Goal: Task Accomplishment & Management: Use online tool/utility

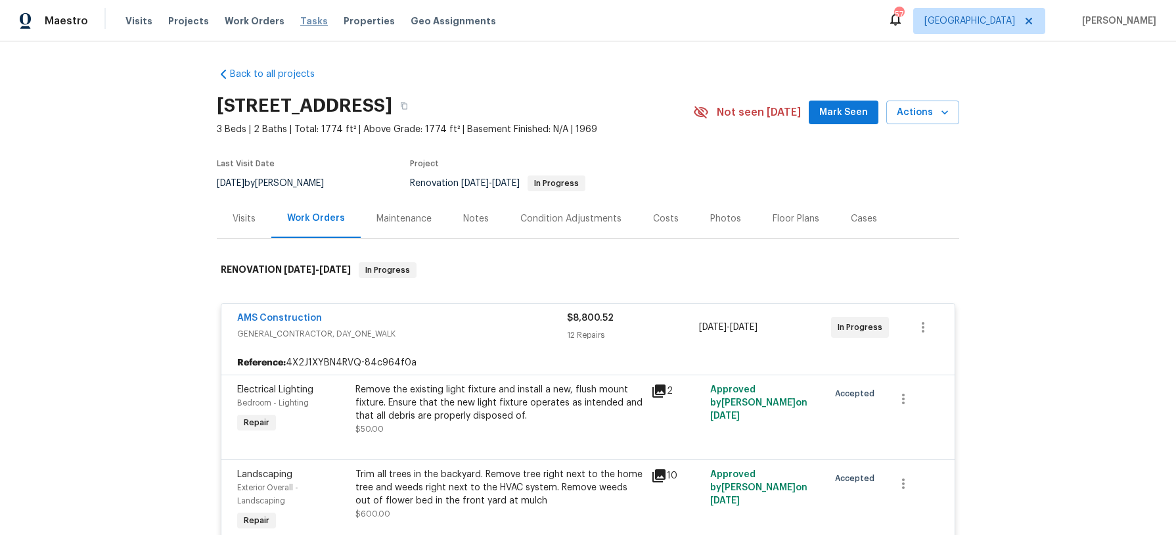
click at [306, 23] on span "Tasks" at bounding box center [314, 20] width 28 height 9
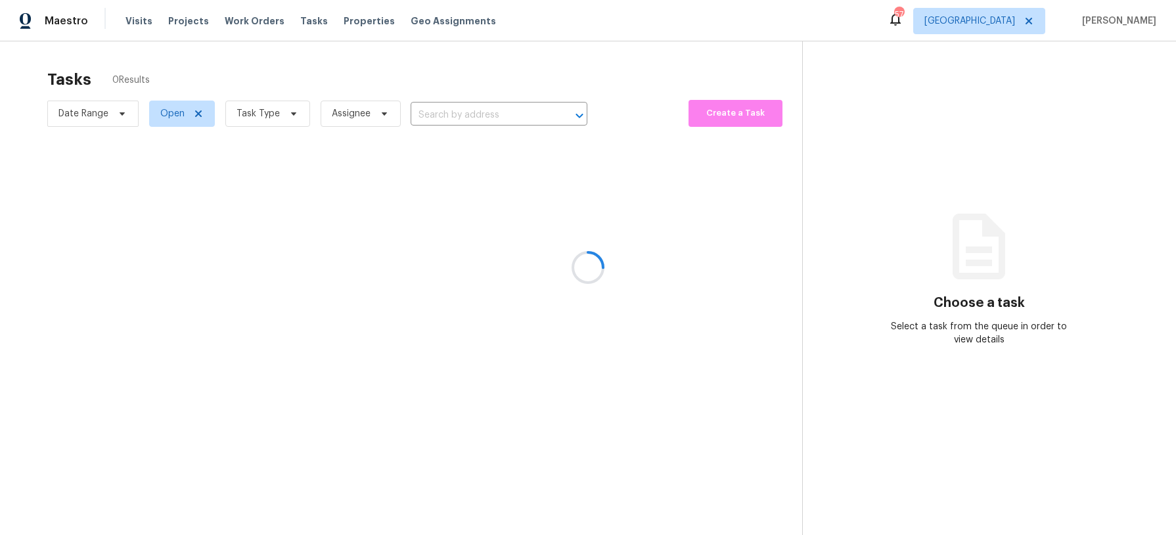
click at [293, 114] on div at bounding box center [588, 267] width 1176 height 535
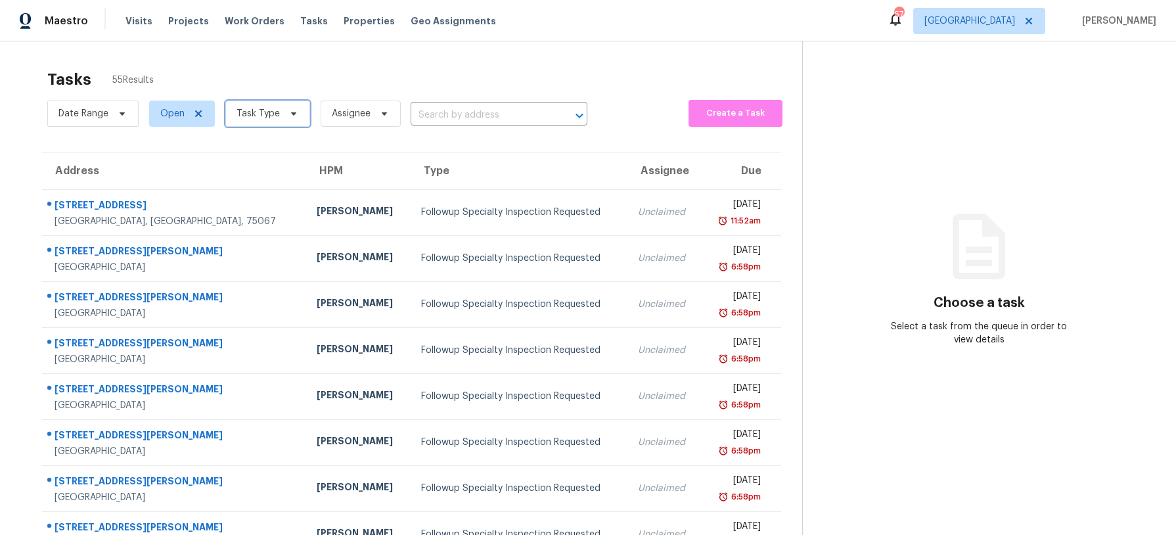
click at [293, 114] on icon at bounding box center [293, 113] width 11 height 11
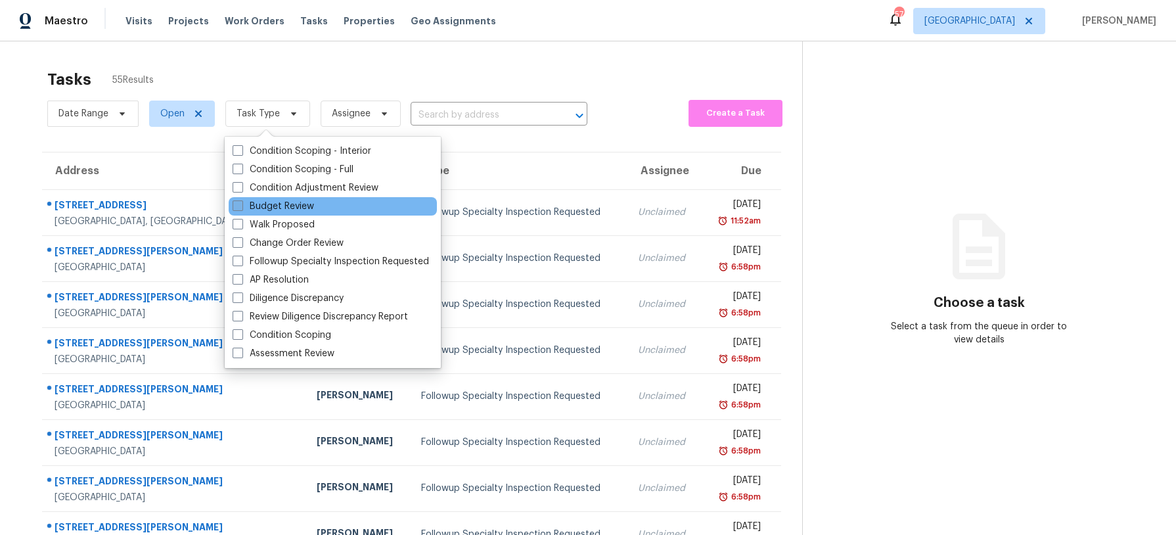
click at [288, 211] on label "Budget Review" at bounding box center [273, 206] width 81 height 13
click at [241, 208] on input "Budget Review" at bounding box center [237, 204] width 9 height 9
checkbox input "true"
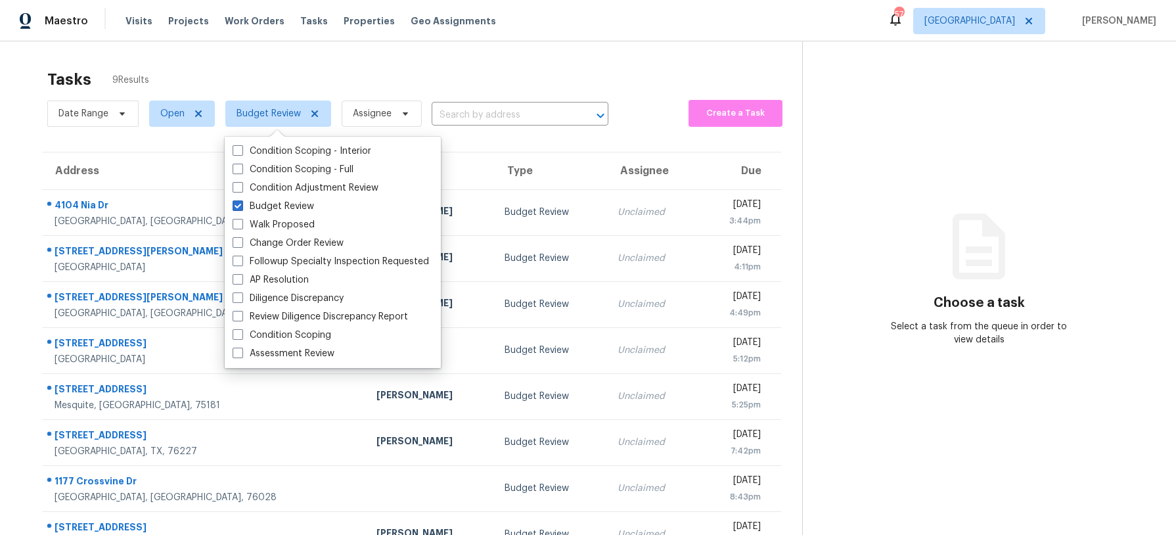
click at [321, 82] on div "Tasks 9 Results" at bounding box center [424, 79] width 755 height 34
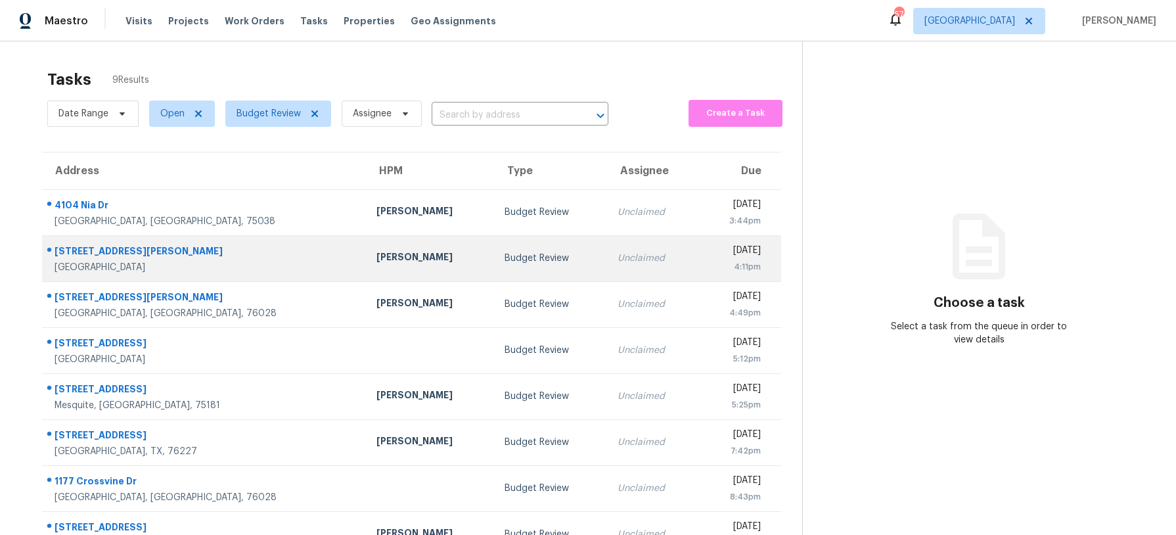
scroll to position [79, 0]
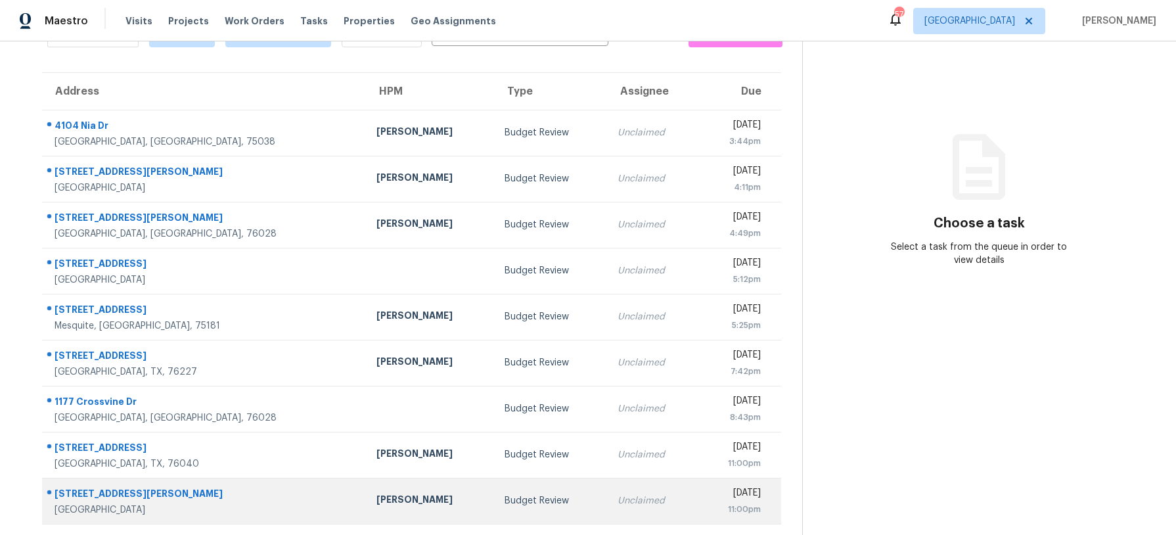
click at [504, 500] on div "Budget Review" at bounding box center [550, 500] width 92 height 13
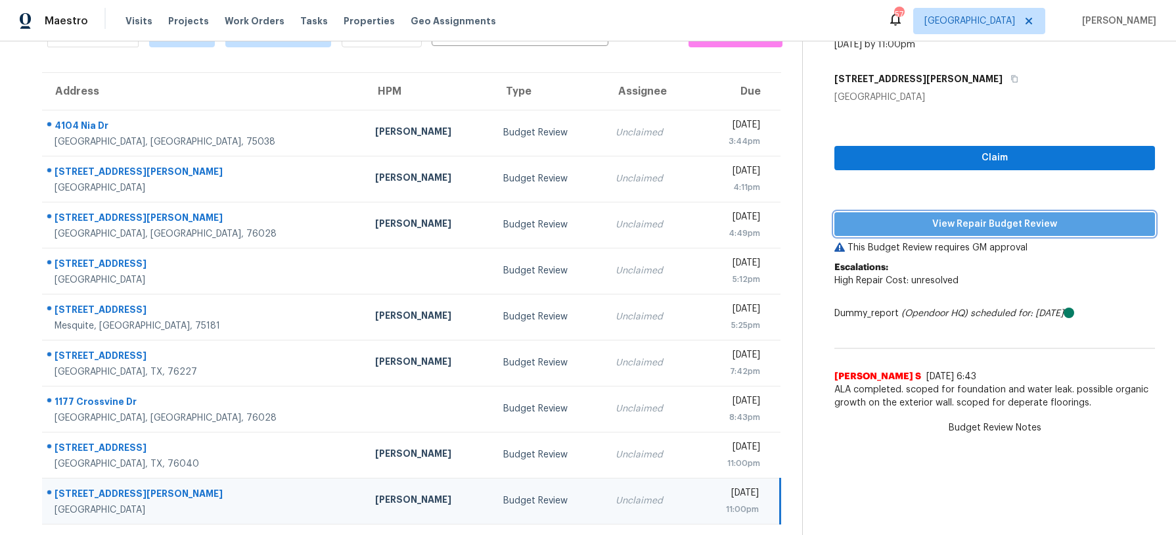
click at [954, 224] on span "View Repair Budget Review" at bounding box center [994, 224] width 299 height 16
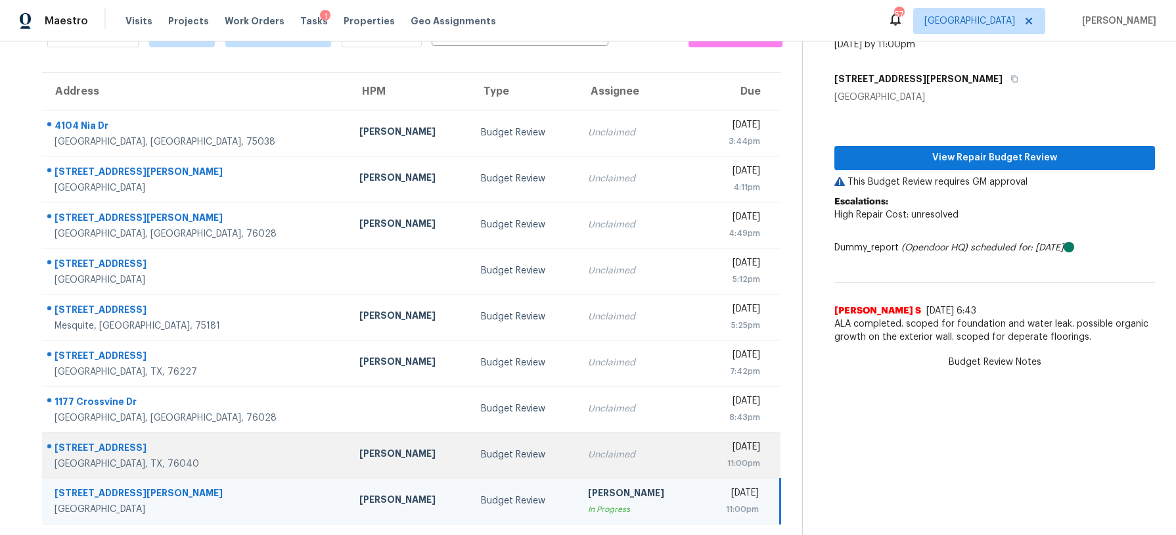
click at [470, 442] on td "Budget Review" at bounding box center [523, 455] width 107 height 46
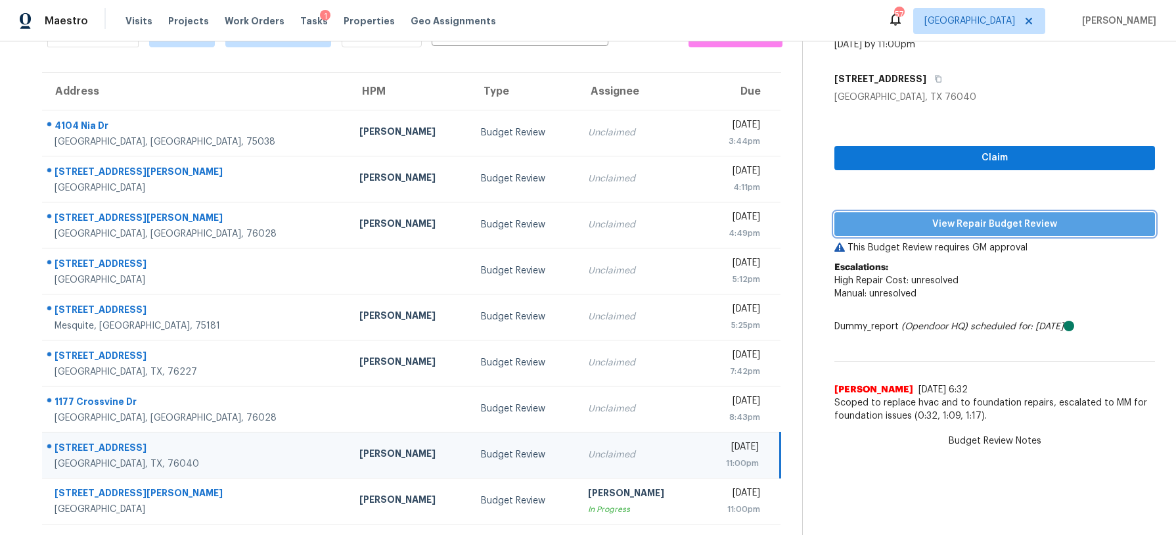
click at [919, 217] on span "View Repair Budget Review" at bounding box center [994, 224] width 299 height 16
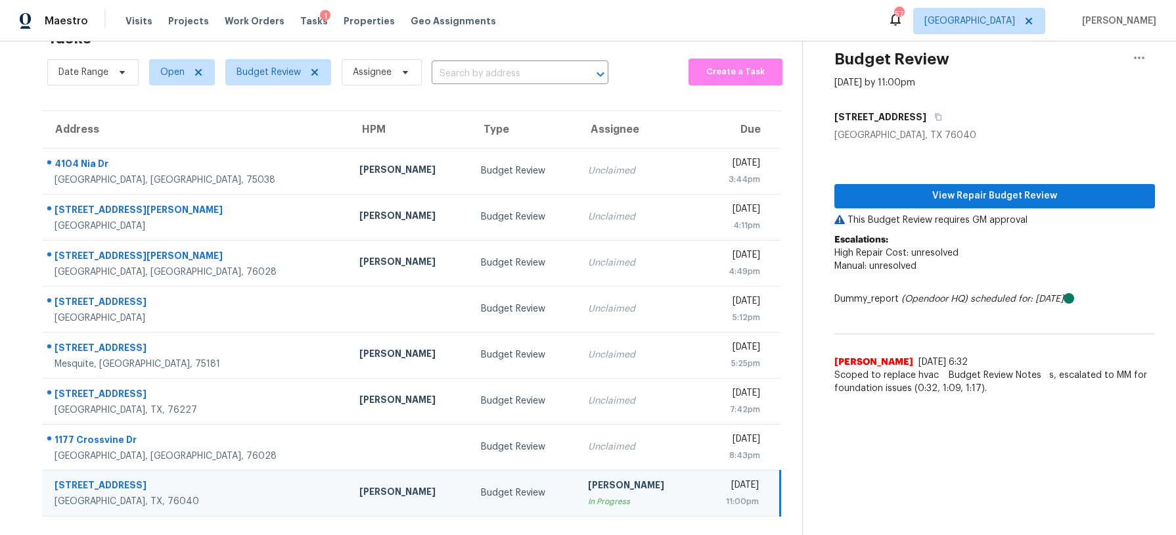
scroll to position [41, 0]
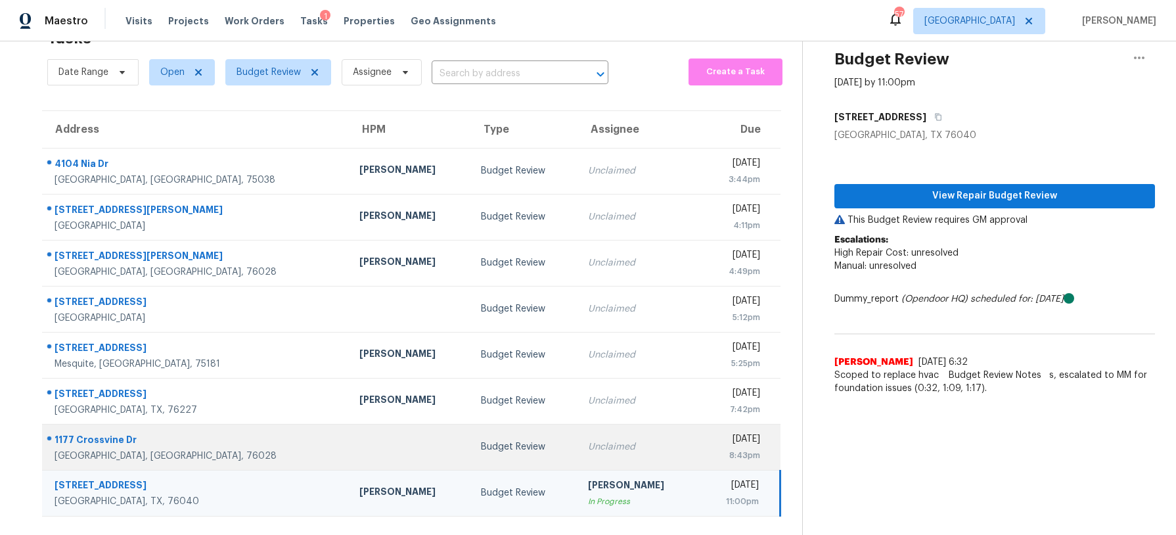
click at [470, 445] on td "Budget Review" at bounding box center [523, 447] width 107 height 46
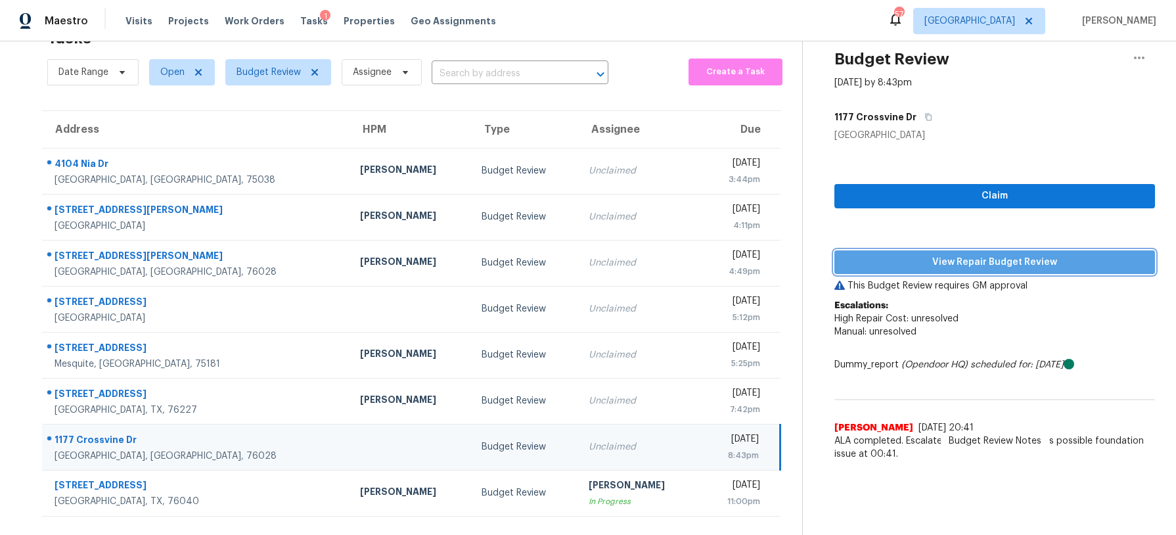
click at [912, 259] on span "View Repair Budget Review" at bounding box center [994, 262] width 299 height 16
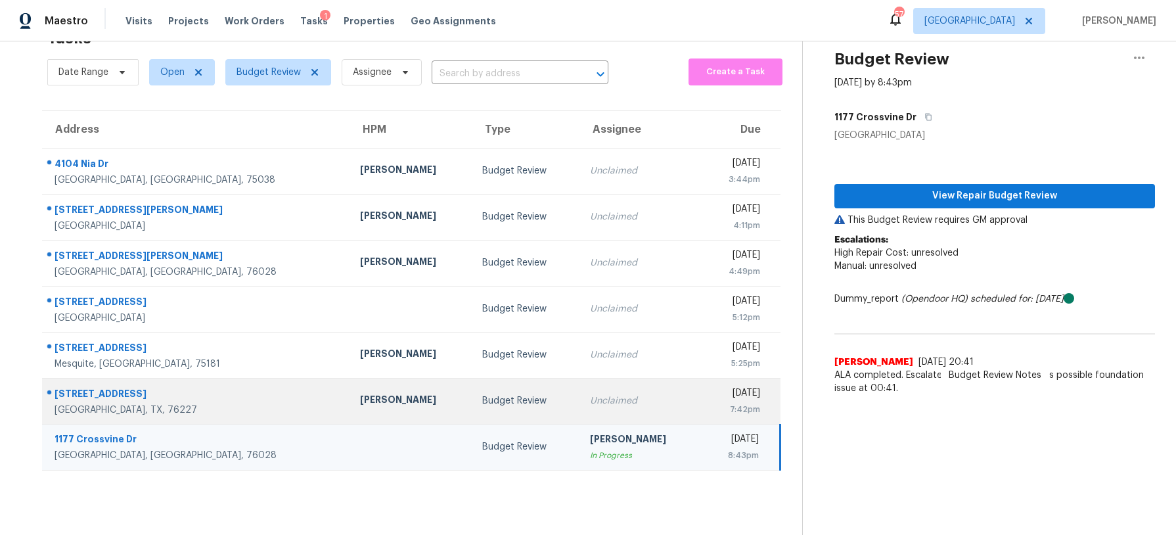
click at [472, 395] on td "Budget Review" at bounding box center [525, 401] width 107 height 46
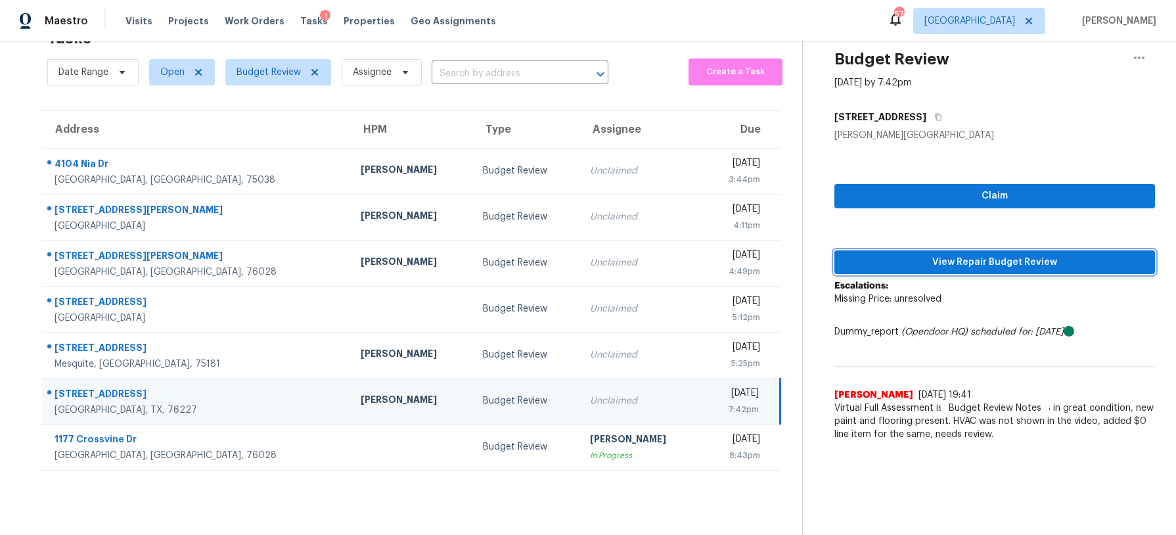
click at [891, 254] on span "View Repair Budget Review" at bounding box center [994, 262] width 299 height 16
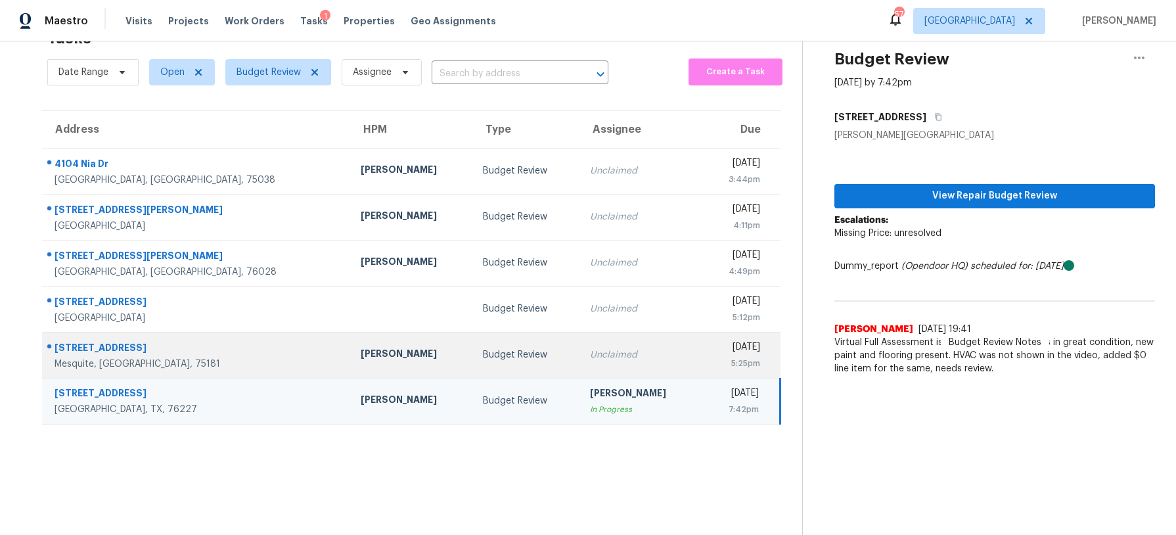
click at [590, 359] on div "Unclaimed" at bounding box center [640, 354] width 101 height 13
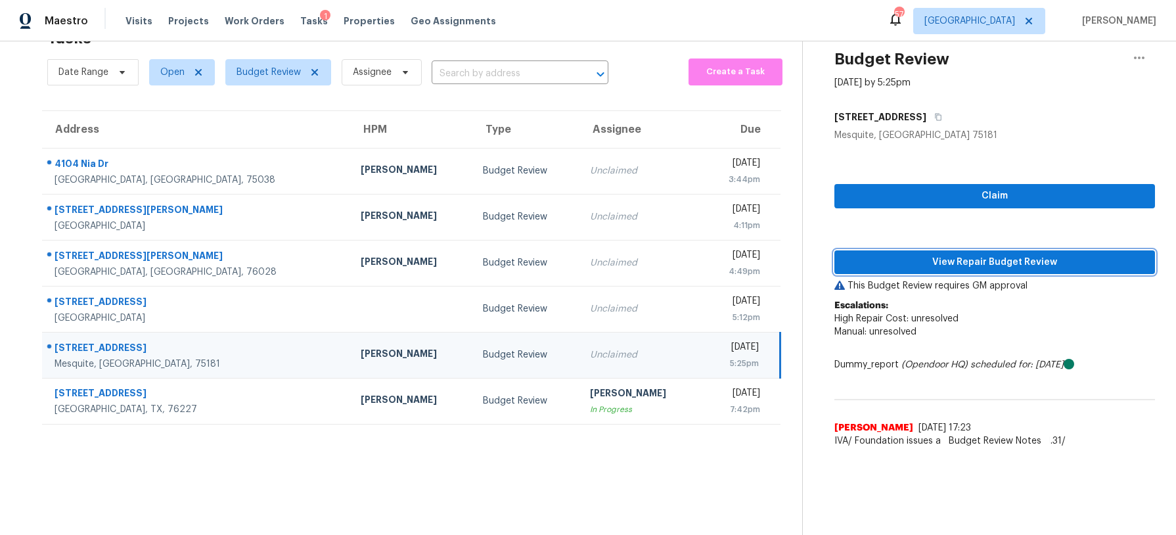
click at [931, 270] on button "View Repair Budget Review" at bounding box center [994, 262] width 321 height 24
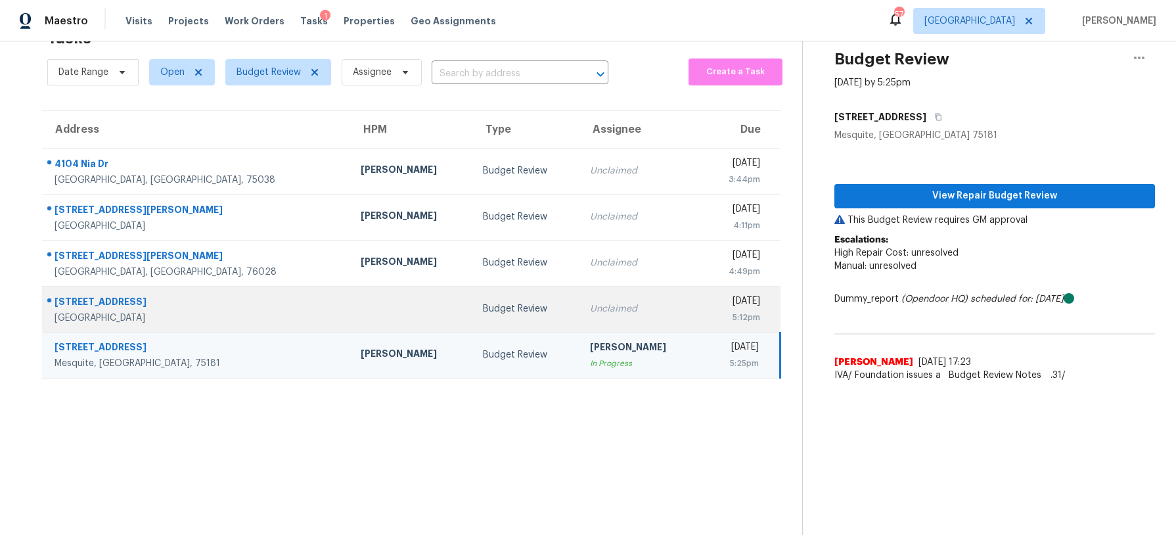
click at [590, 307] on div "Unclaimed" at bounding box center [640, 308] width 101 height 13
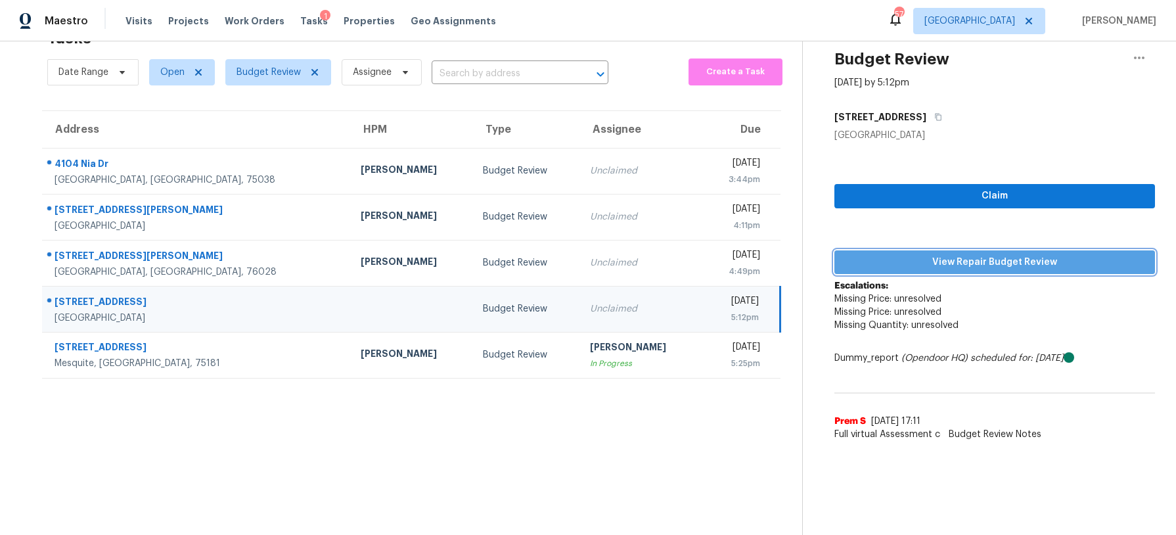
click at [874, 259] on span "View Repair Budget Review" at bounding box center [994, 262] width 299 height 16
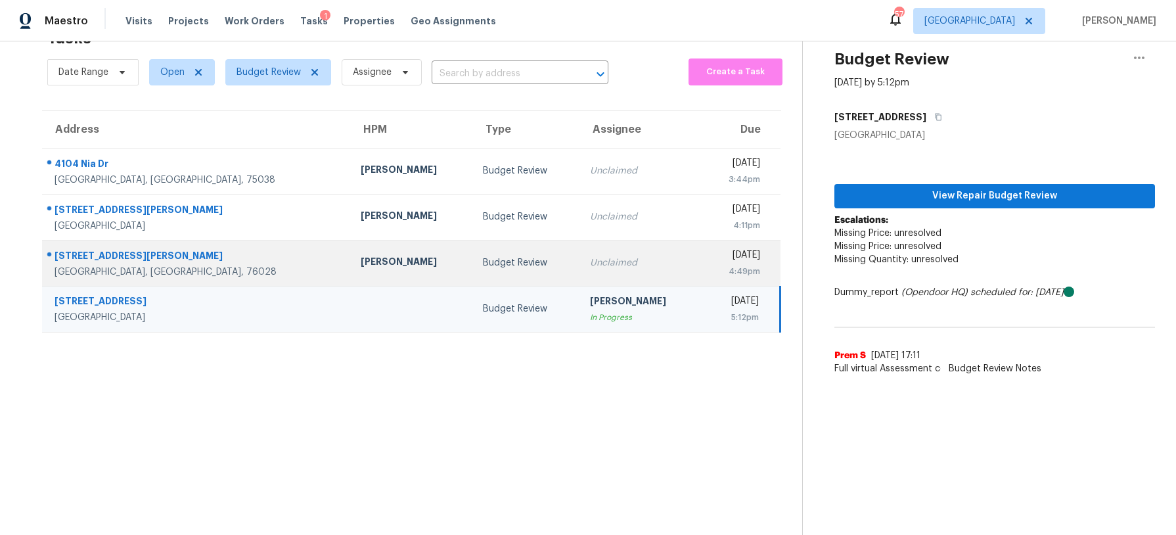
click at [590, 260] on div "Unclaimed" at bounding box center [640, 262] width 101 height 13
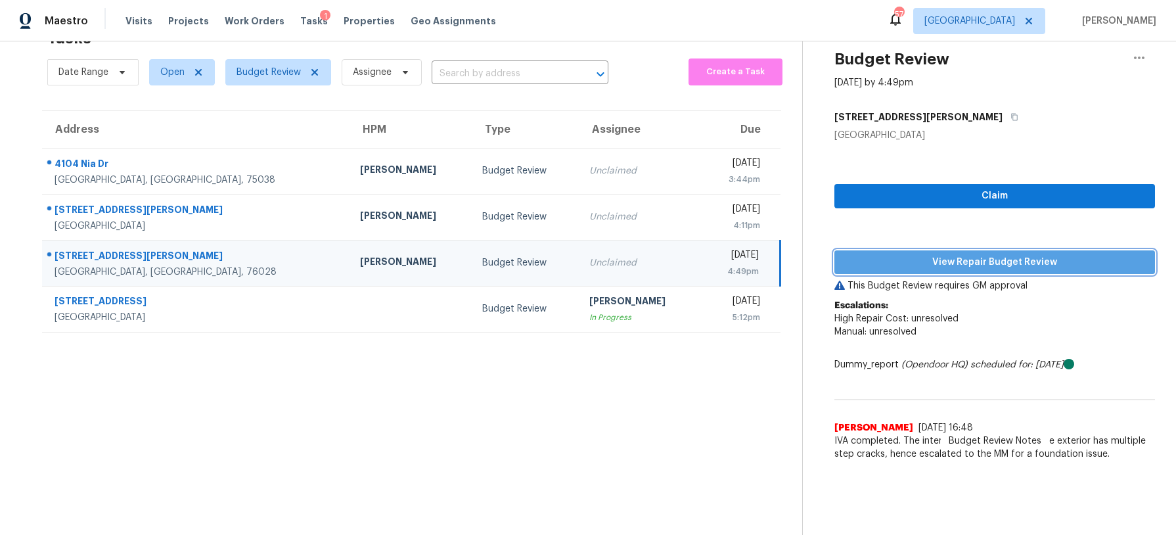
click at [885, 254] on span "View Repair Budget Review" at bounding box center [994, 262] width 299 height 16
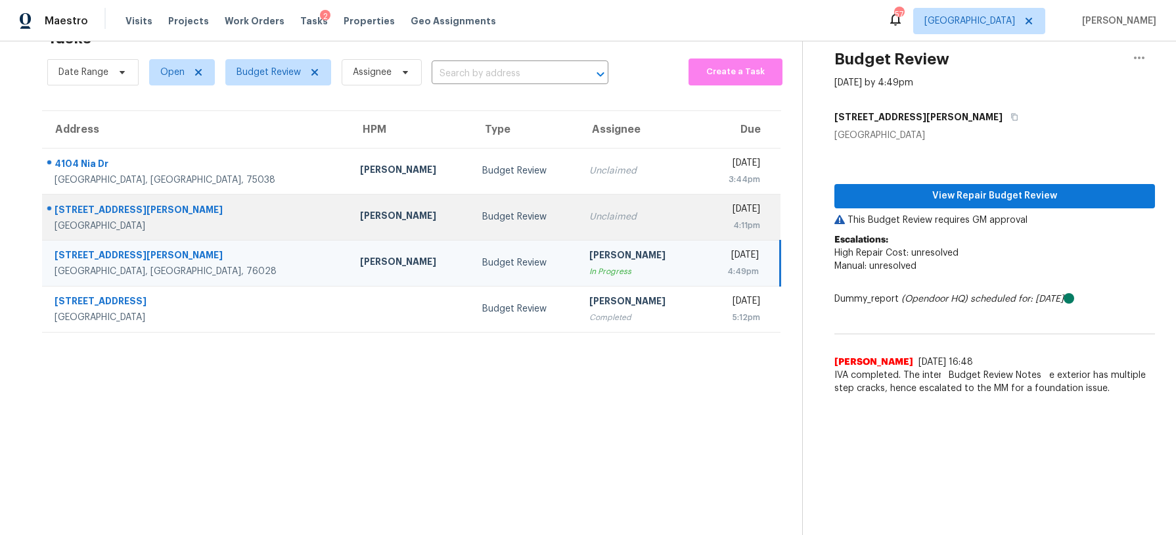
click at [589, 219] on div "Unclaimed" at bounding box center [639, 216] width 101 height 13
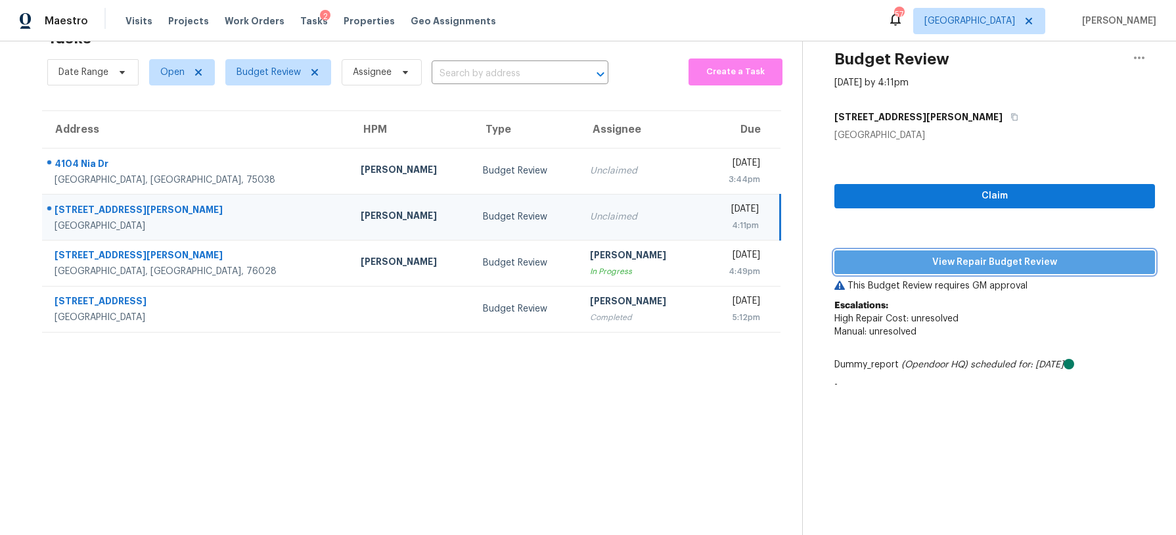
click at [916, 267] on span "View Repair Budget Review" at bounding box center [994, 262] width 299 height 16
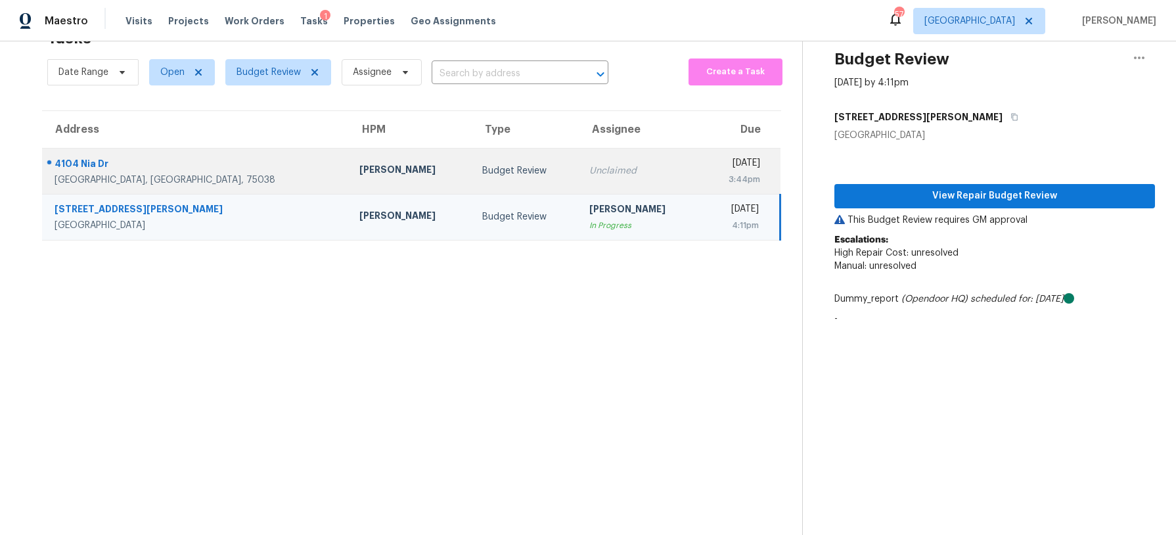
click at [579, 158] on td "Unclaimed" at bounding box center [640, 171] width 122 height 46
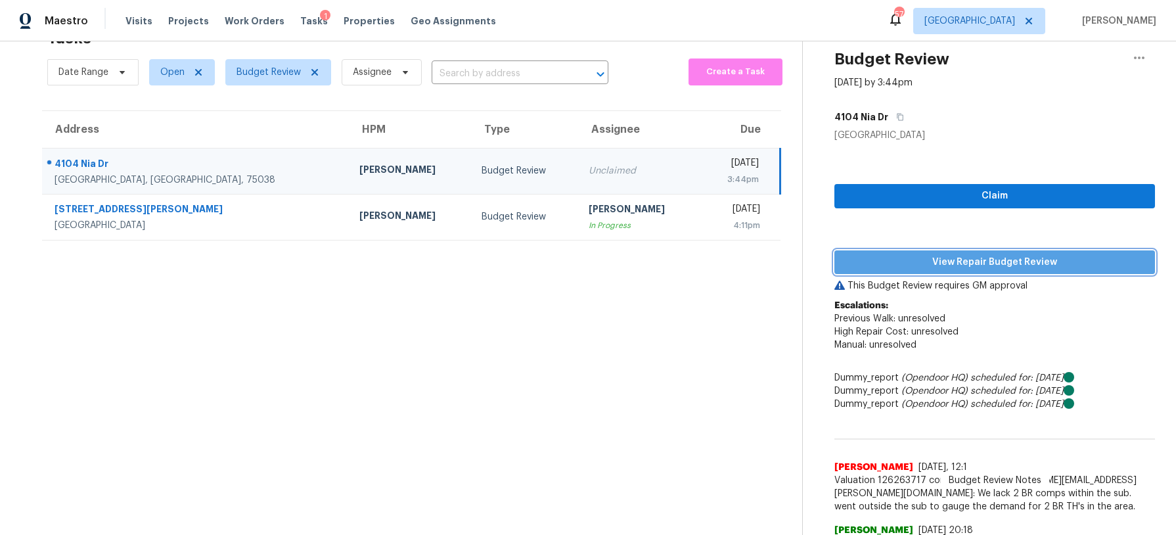
click at [937, 269] on span "View Repair Budget Review" at bounding box center [994, 262] width 299 height 16
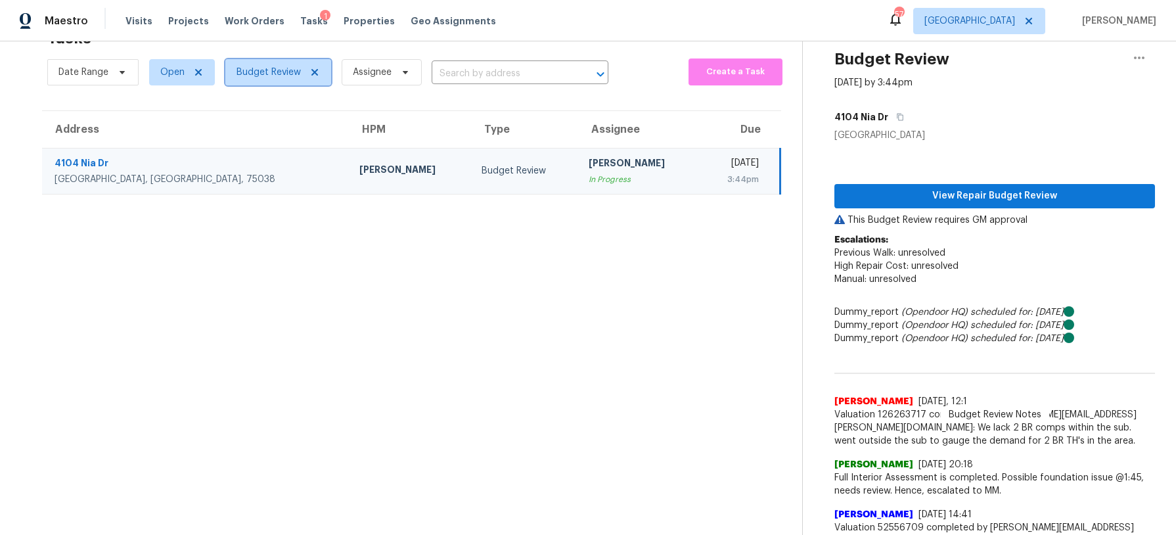
click at [253, 73] on span "Budget Review" at bounding box center [268, 72] width 64 height 13
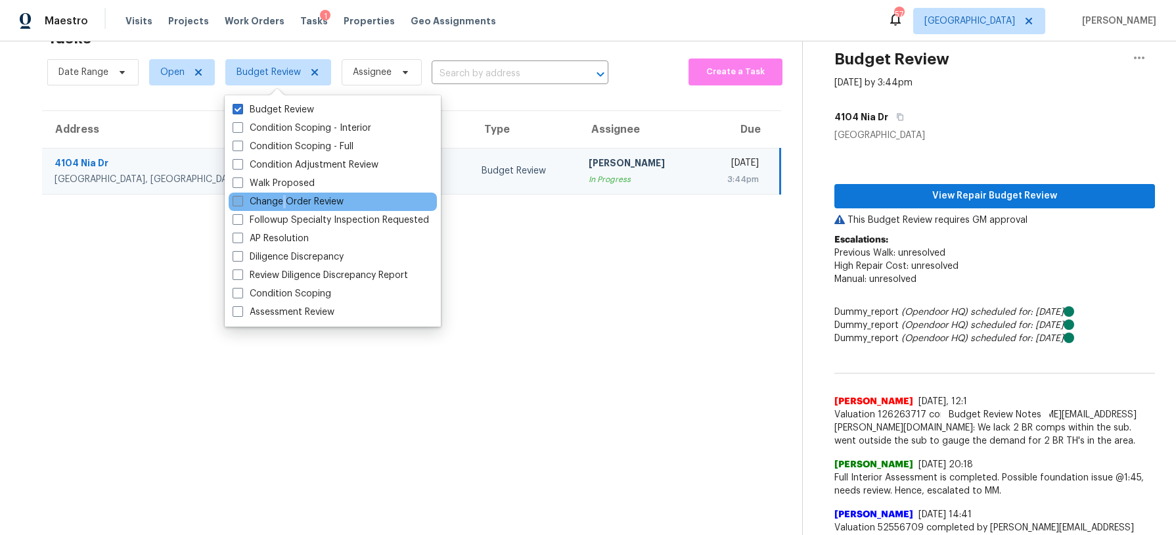
click at [285, 203] on label "Change Order Review" at bounding box center [288, 201] width 111 height 13
click at [292, 200] on label "Change Order Review" at bounding box center [288, 201] width 111 height 13
click at [241, 200] on input "Change Order Review" at bounding box center [237, 199] width 9 height 9
checkbox input "true"
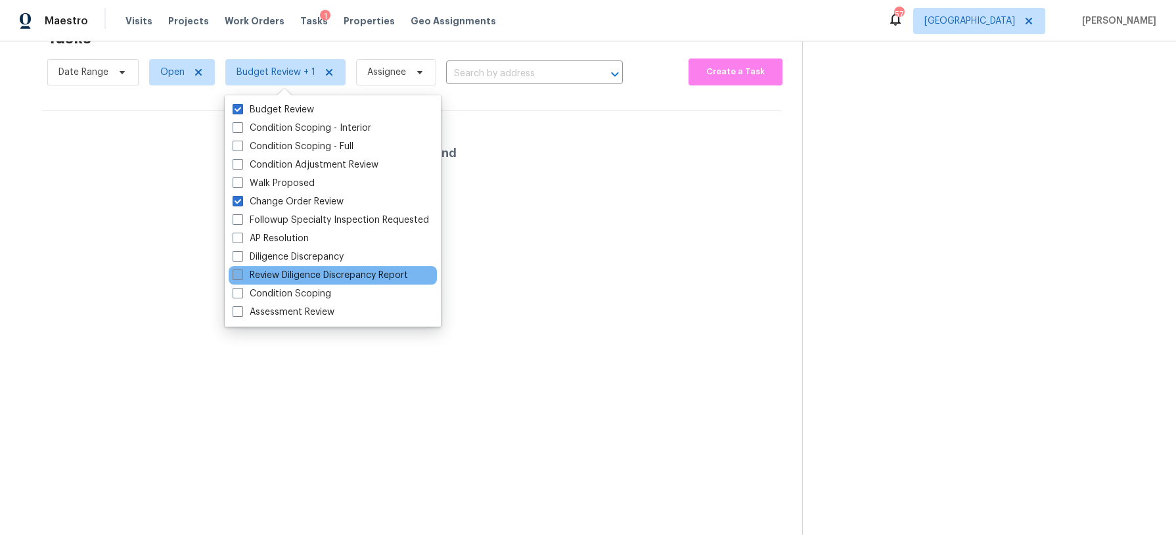
click at [298, 279] on label "Review Diligence Discrepancy Report" at bounding box center [320, 275] width 175 height 13
click at [241, 277] on input "Review Diligence Discrepancy Report" at bounding box center [237, 273] width 9 height 9
checkbox input "true"
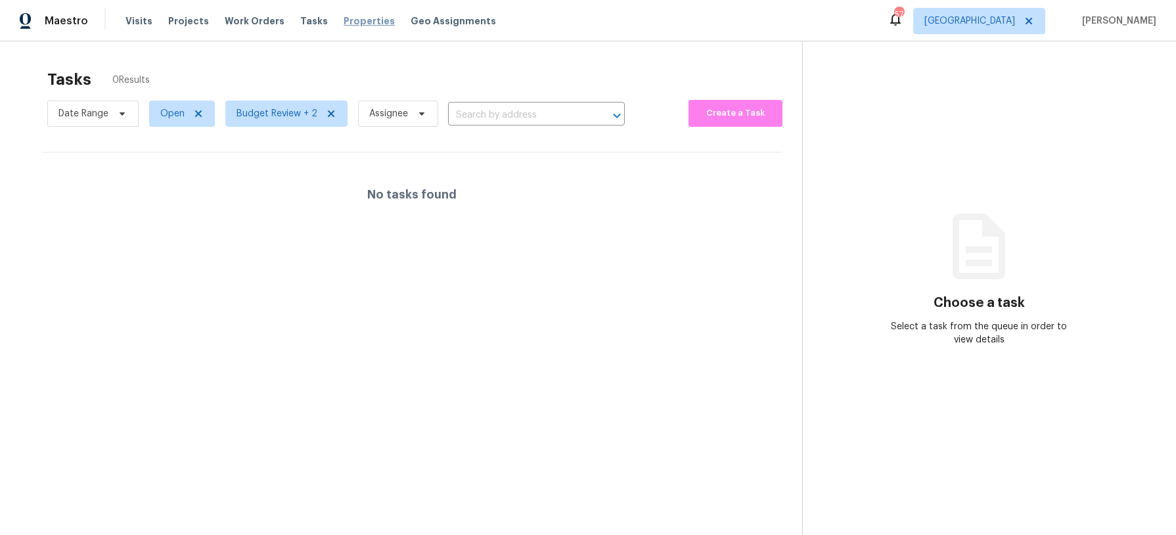
click at [347, 24] on span "Properties" at bounding box center [368, 20] width 51 height 13
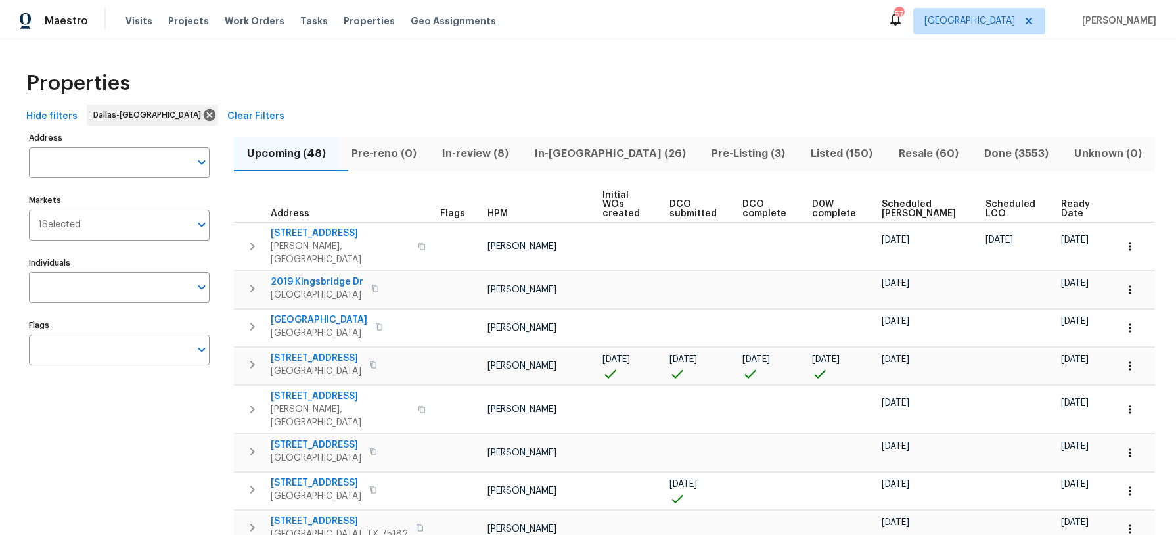
click at [596, 150] on span "In-reno (26)" at bounding box center [609, 153] width 161 height 18
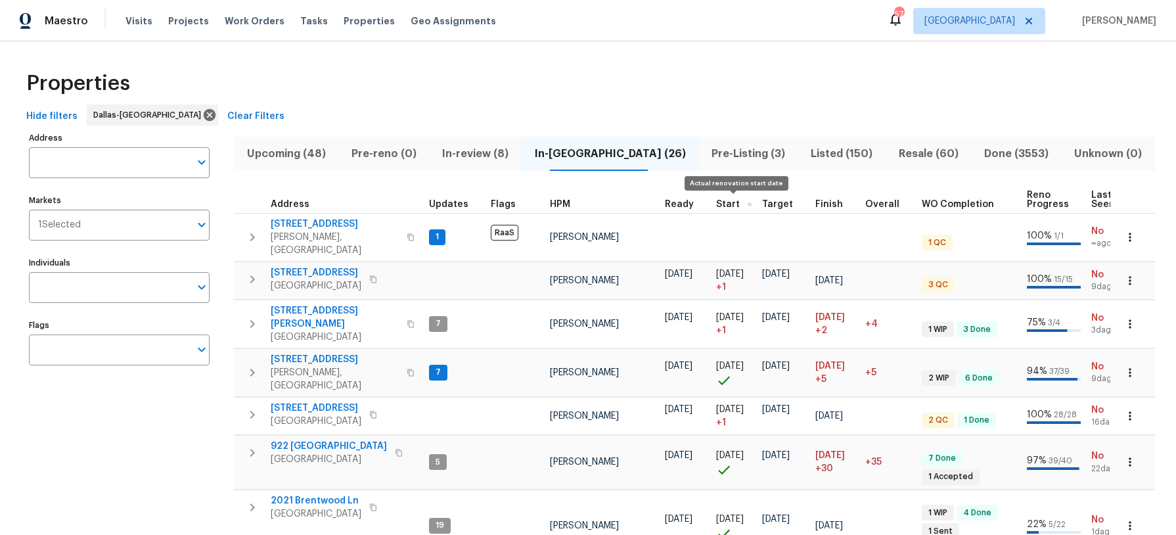
click at [747, 202] on button "button" at bounding box center [749, 204] width 4 height 4
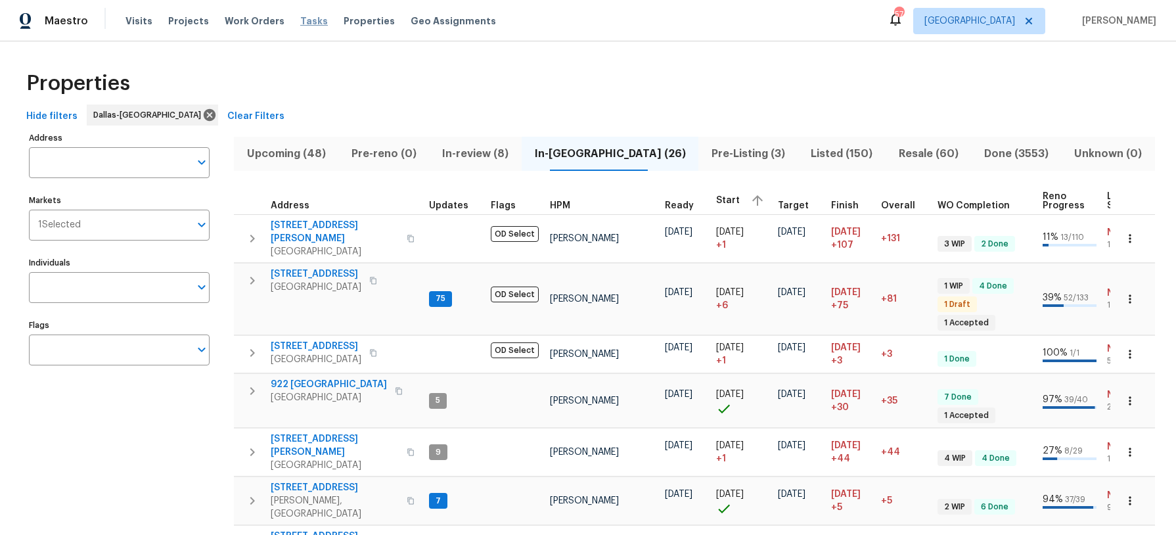
click at [300, 20] on span "Tasks" at bounding box center [314, 20] width 28 height 9
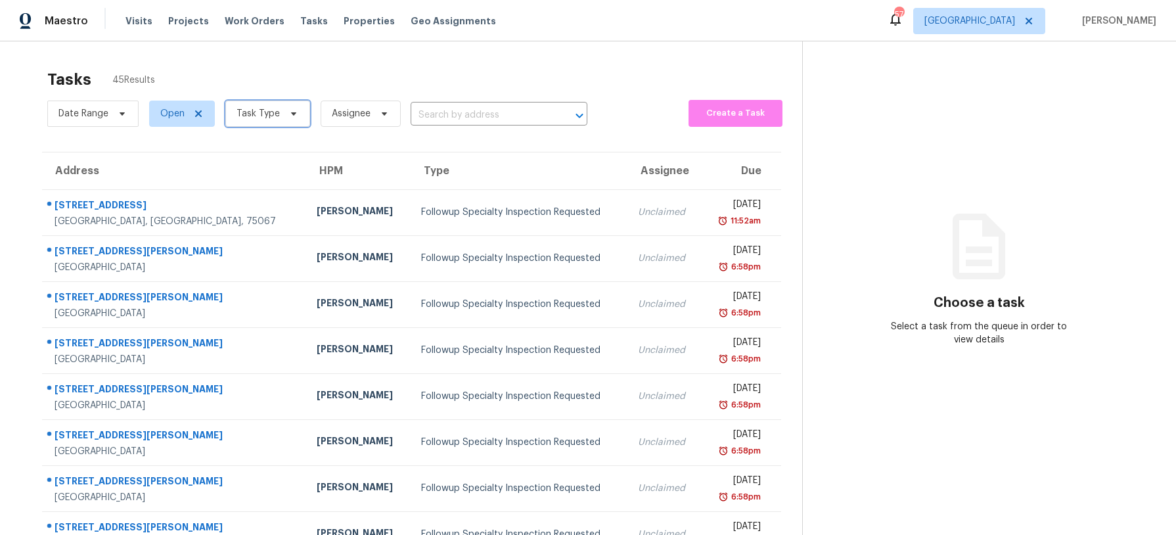
click at [293, 116] on icon at bounding box center [293, 113] width 11 height 11
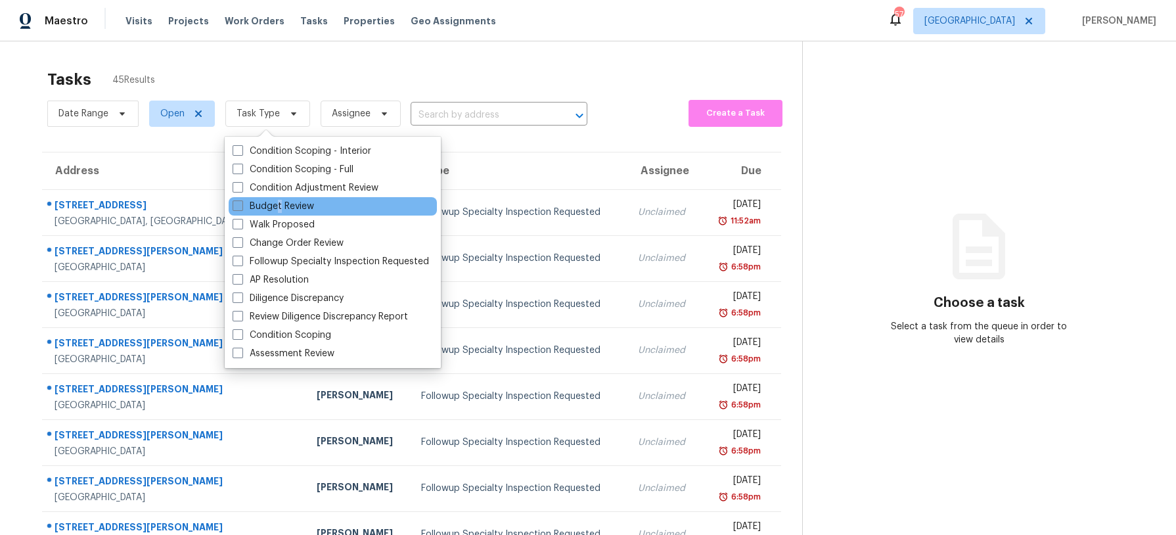
click at [280, 204] on label "Budget Review" at bounding box center [273, 206] width 81 height 13
click at [317, 208] on div "Budget Review" at bounding box center [333, 206] width 208 height 18
click at [296, 202] on label "Budget Review" at bounding box center [273, 206] width 81 height 13
click at [241, 202] on input "Budget Review" at bounding box center [237, 204] width 9 height 9
checkbox input "true"
